Goal: Task Accomplishment & Management: Manage account settings

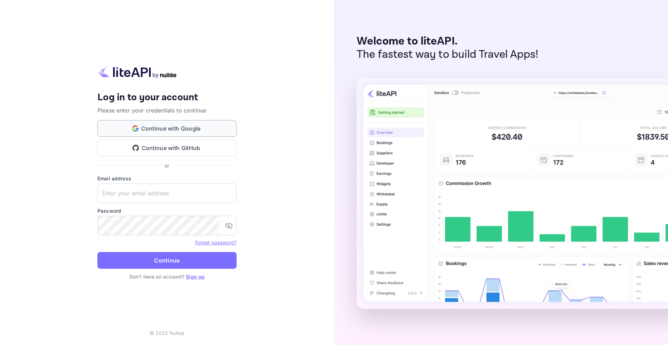
click at [158, 131] on button "Continue with Google" at bounding box center [166, 128] width 139 height 17
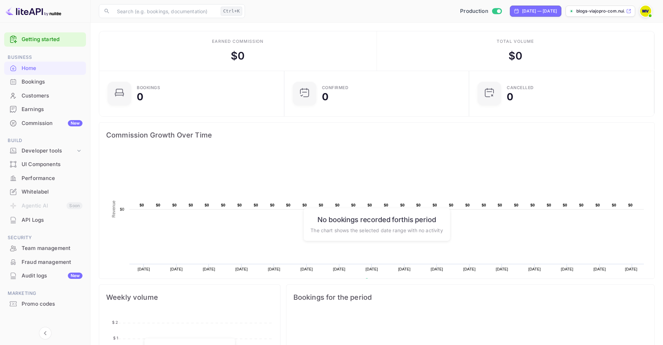
click at [24, 13] on img at bounding box center [34, 11] width 56 height 11
click at [145, 51] on div "Earned commission $ 0" at bounding box center [238, 50] width 278 height 39
click at [342, 58] on div "Earned commission $ 0" at bounding box center [238, 50] width 278 height 39
click at [645, 15] on img at bounding box center [645, 11] width 11 height 11
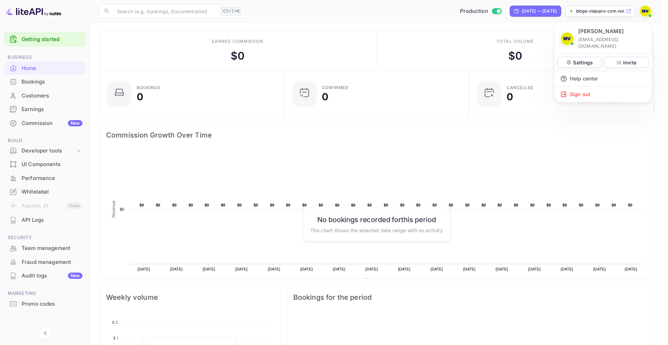
click at [567, 149] on div at bounding box center [334, 172] width 668 height 345
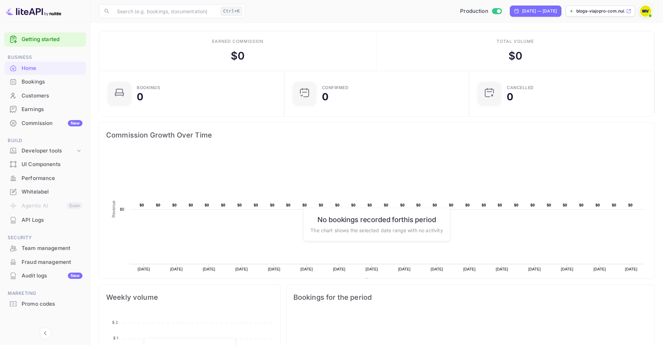
click at [603, 12] on p "blogs-viajopro-com.nui..." at bounding box center [600, 11] width 48 height 6
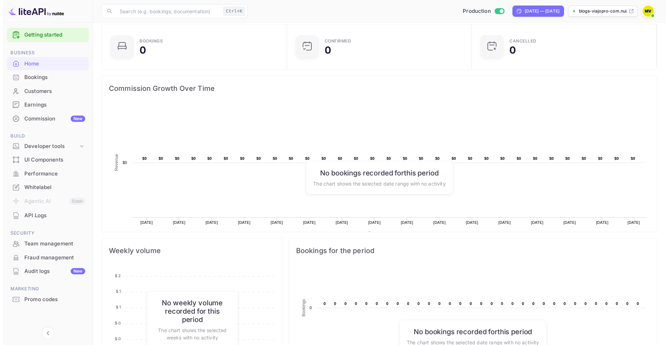
scroll to position [0, 0]
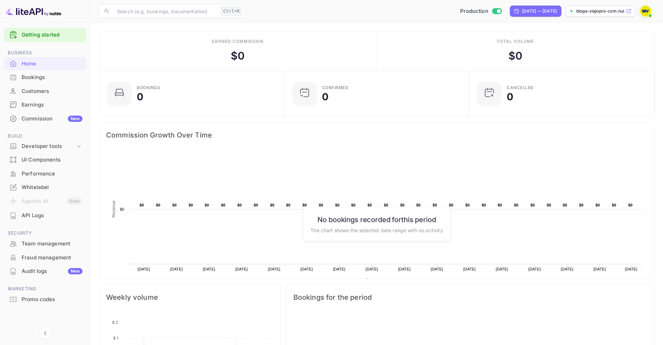
click at [29, 79] on div "Bookings" at bounding box center [52, 77] width 61 height 8
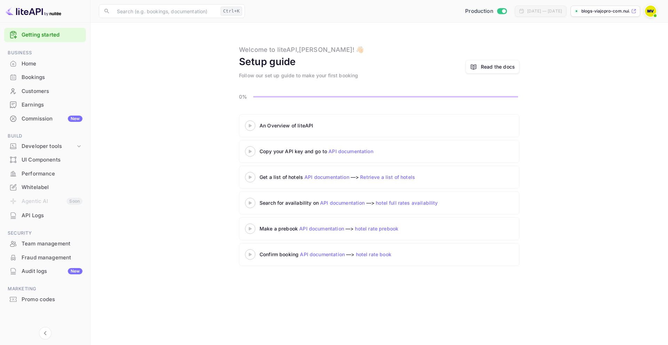
click at [589, 12] on p "blogs-viajopro-com.nui..." at bounding box center [605, 11] width 48 height 6
